Goal: Task Accomplishment & Management: Manage account settings

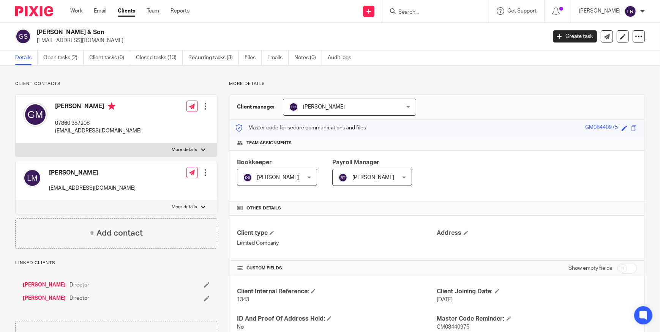
click at [425, 14] on input "Search" at bounding box center [431, 12] width 68 height 7
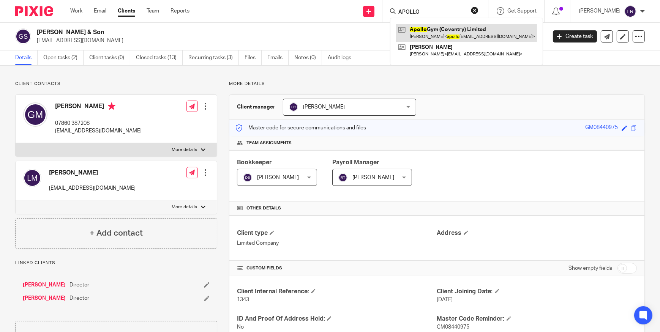
type input "APOLLO"
click at [438, 34] on link at bounding box center [466, 32] width 141 height 17
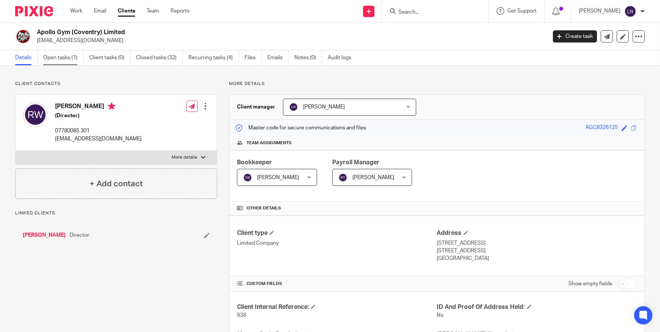
click at [60, 61] on link "Open tasks (1)" at bounding box center [63, 57] width 40 height 15
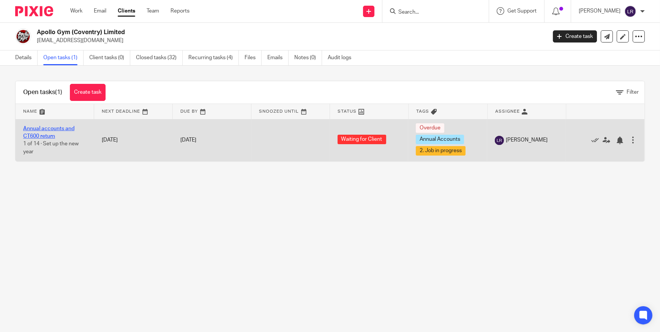
click at [51, 130] on link "Annual accounts and CT600 return" at bounding box center [48, 132] width 51 height 13
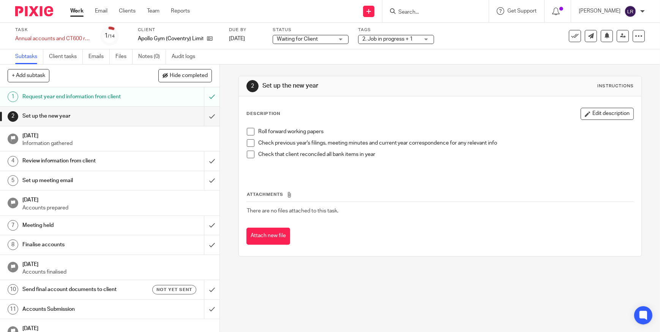
click at [313, 36] on span "Waiting for Client" at bounding box center [297, 38] width 41 height 5
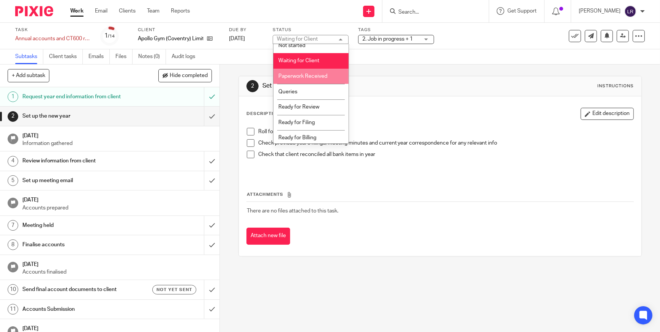
scroll to position [8, 0]
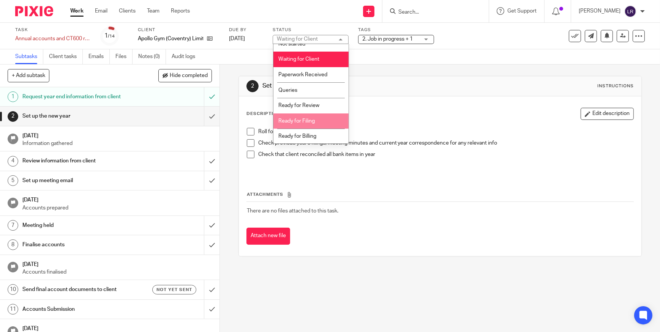
click at [379, 37] on span "2. Job in progress + 1" at bounding box center [387, 38] width 50 height 5
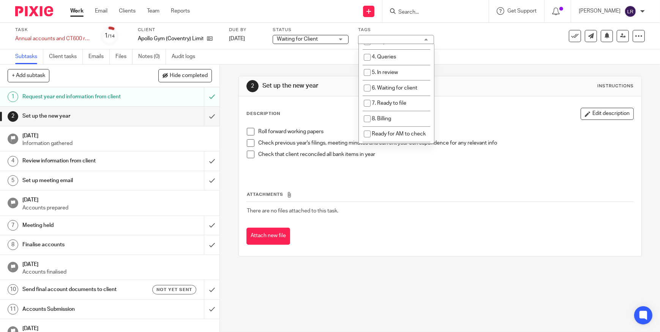
scroll to position [0, 0]
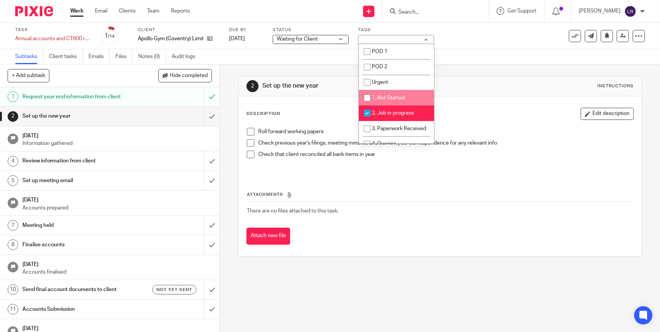
click at [472, 81] on div "2 Set up the new year Instructions" at bounding box center [439, 86] width 387 height 12
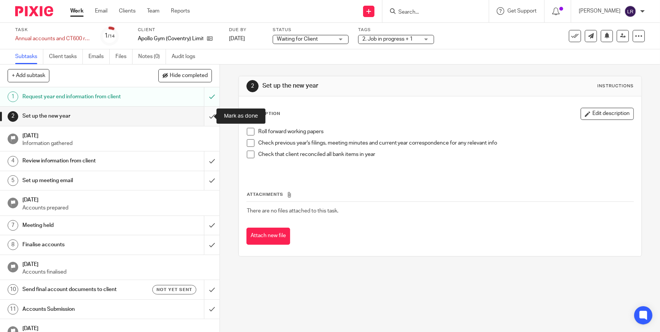
click at [205, 116] on input "submit" at bounding box center [109, 116] width 219 height 19
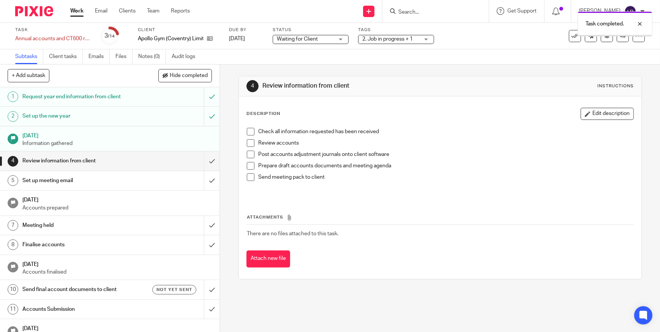
click at [205, 162] on input "submit" at bounding box center [109, 160] width 219 height 19
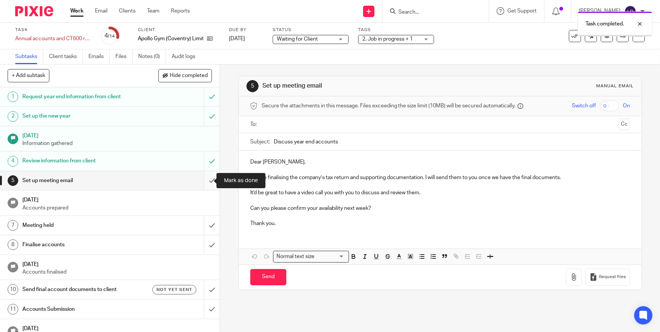
click at [206, 180] on input "submit" at bounding box center [109, 180] width 219 height 19
